Goal: Find specific page/section: Find specific page/section

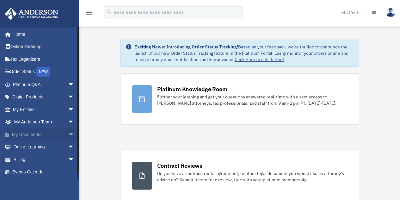
click at [43, 136] on link "My Documents arrow_drop_down" at bounding box center [43, 134] width 79 height 13
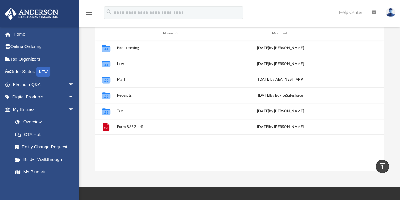
scroll to position [67, 0]
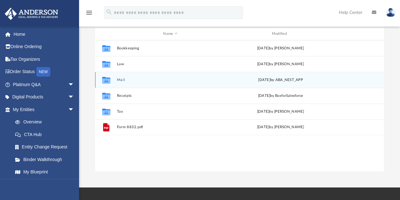
click at [120, 83] on div "Collaborated Folder Mail [DATE] by ABA_NEST_APP" at bounding box center [239, 80] width 289 height 16
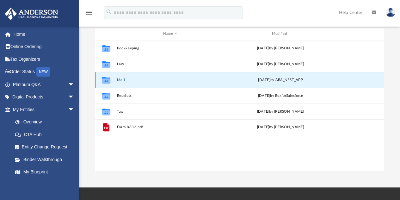
click at [122, 78] on button "Mail" at bounding box center [170, 80] width 107 height 4
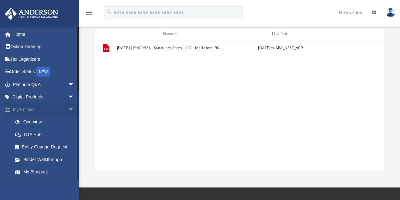
click at [68, 109] on span "arrow_drop_down" at bounding box center [74, 109] width 13 height 13
click at [44, 120] on link "My [PERSON_NAME] Team arrow_drop_down" at bounding box center [43, 122] width 79 height 13
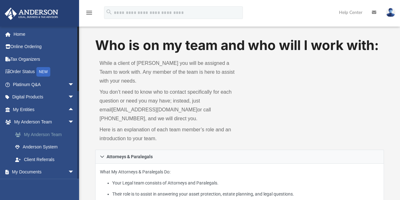
click at [45, 133] on link "My Anderson Team" at bounding box center [46, 134] width 75 height 13
click at [68, 110] on span "arrow_drop_up" at bounding box center [74, 109] width 13 height 13
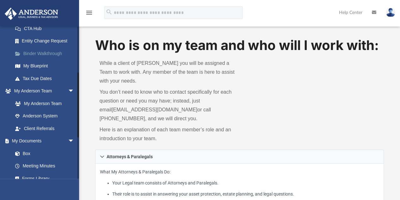
scroll to position [106, 0]
click at [28, 152] on link "Box" at bounding box center [46, 153] width 75 height 13
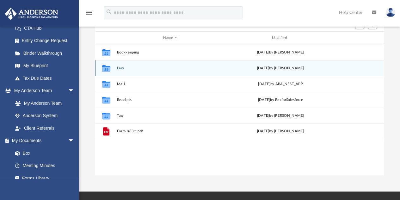
scroll to position [64, 0]
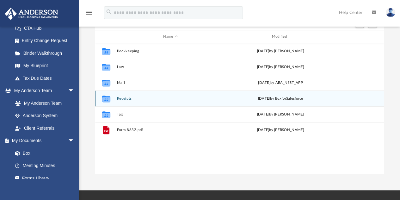
click at [123, 96] on div "Collaborated Folder Receipts [DATE] by BoxforSalesforce" at bounding box center [239, 99] width 289 height 16
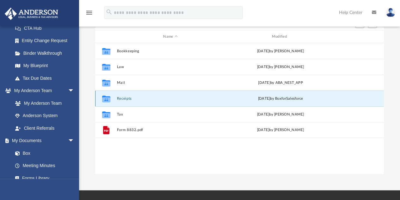
click at [123, 99] on button "Receipts" at bounding box center [170, 99] width 107 height 4
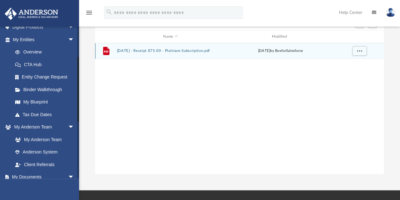
scroll to position [79, 0]
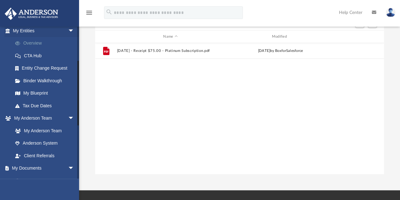
click at [57, 43] on link "Overview" at bounding box center [46, 43] width 75 height 13
click at [47, 109] on link "Tax Due Dates" at bounding box center [46, 105] width 75 height 13
